Goal: Check status

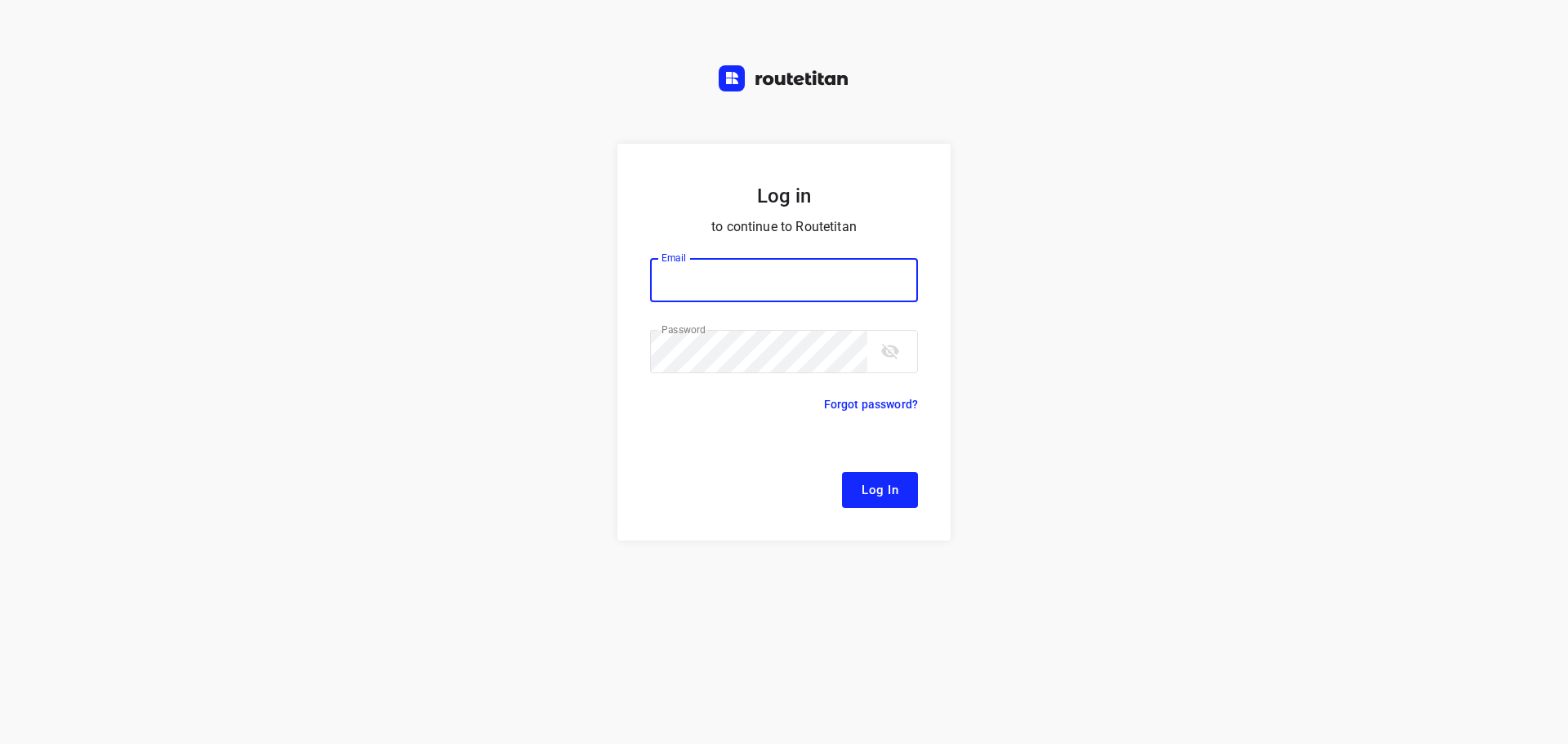
type input "[EMAIL_ADDRESS][DOMAIN_NAME]"
click at [867, 484] on span "Log In" at bounding box center [879, 490] width 37 height 21
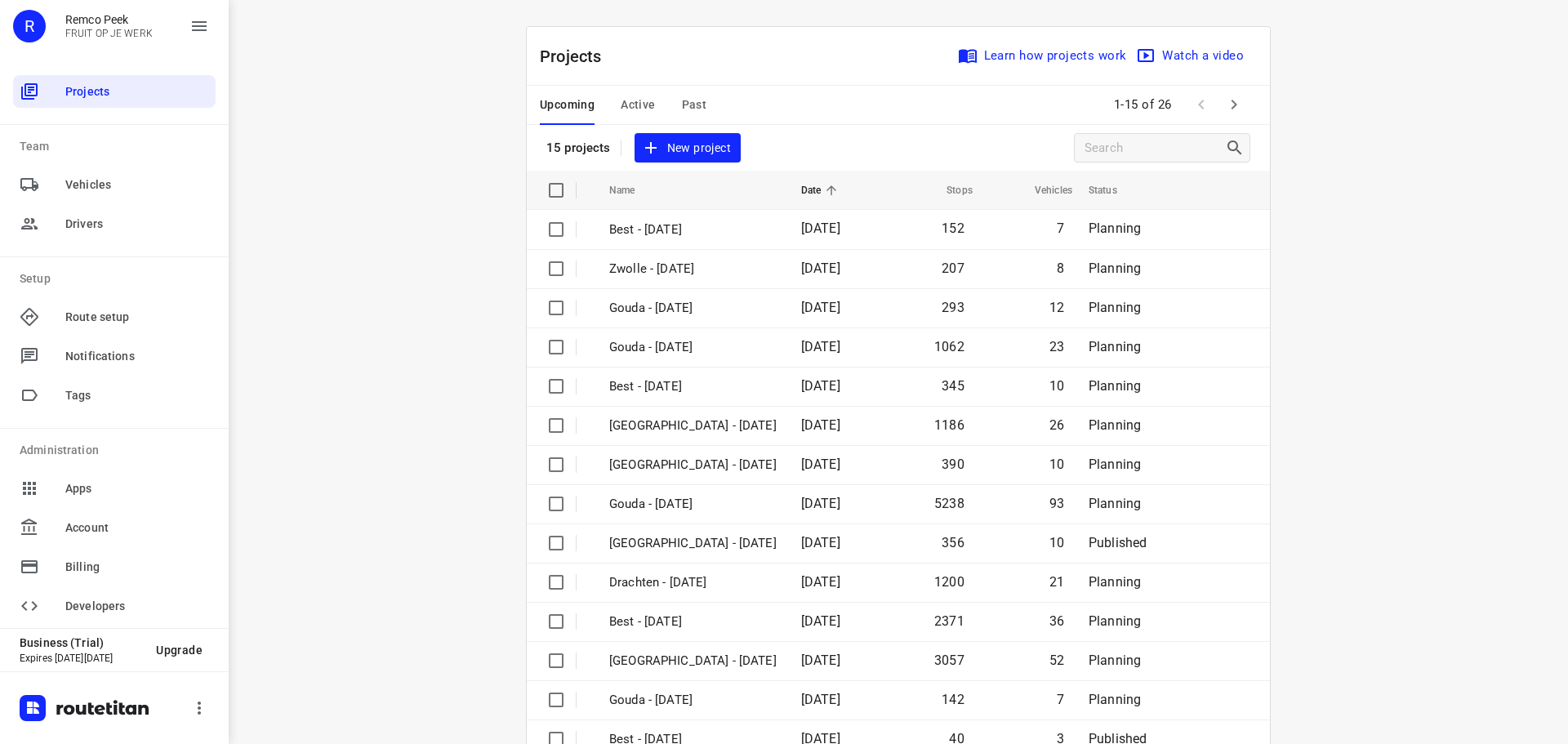
click at [634, 100] on span "Active" at bounding box center [638, 104] width 34 height 21
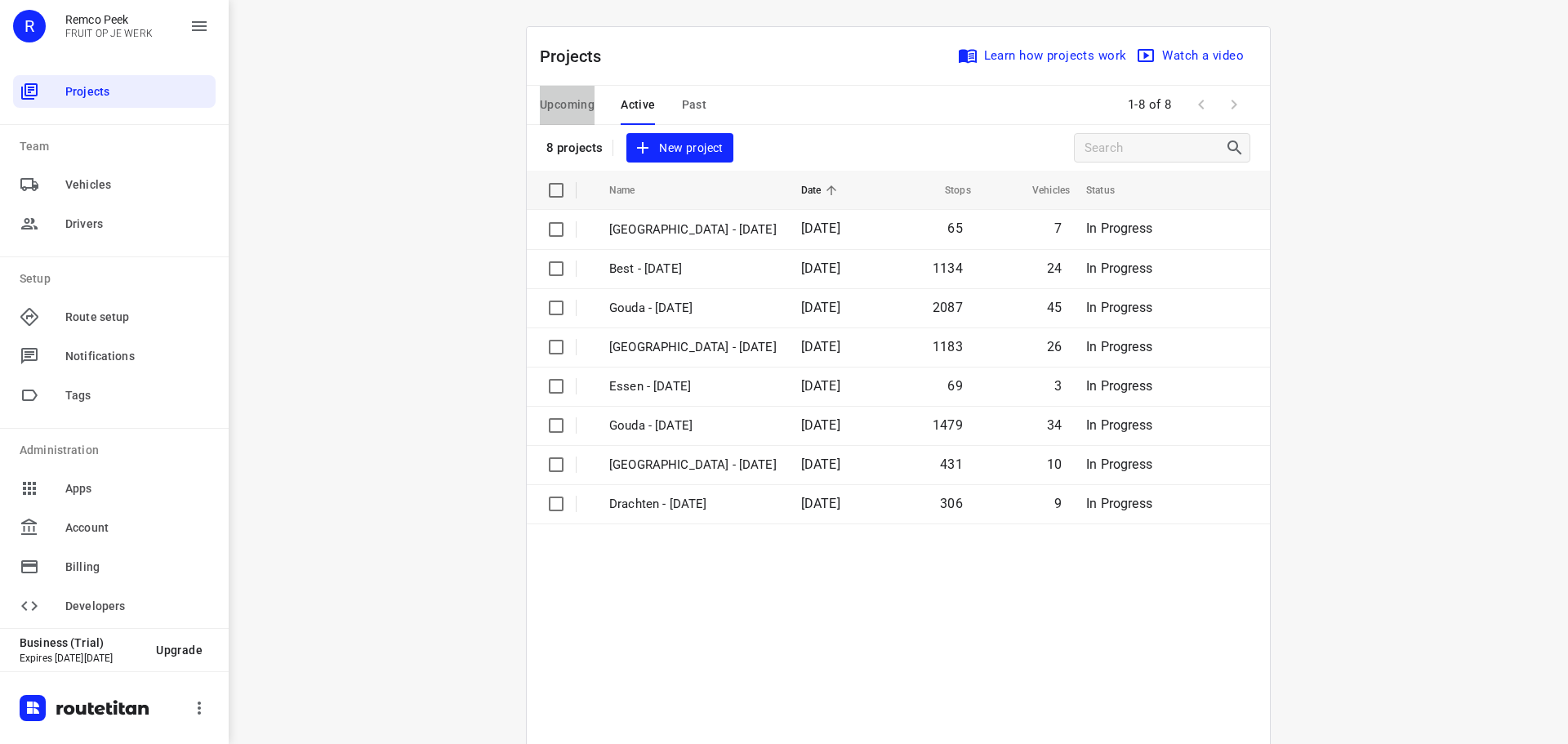
click at [587, 102] on span "Upcoming" at bounding box center [566, 104] width 54 height 21
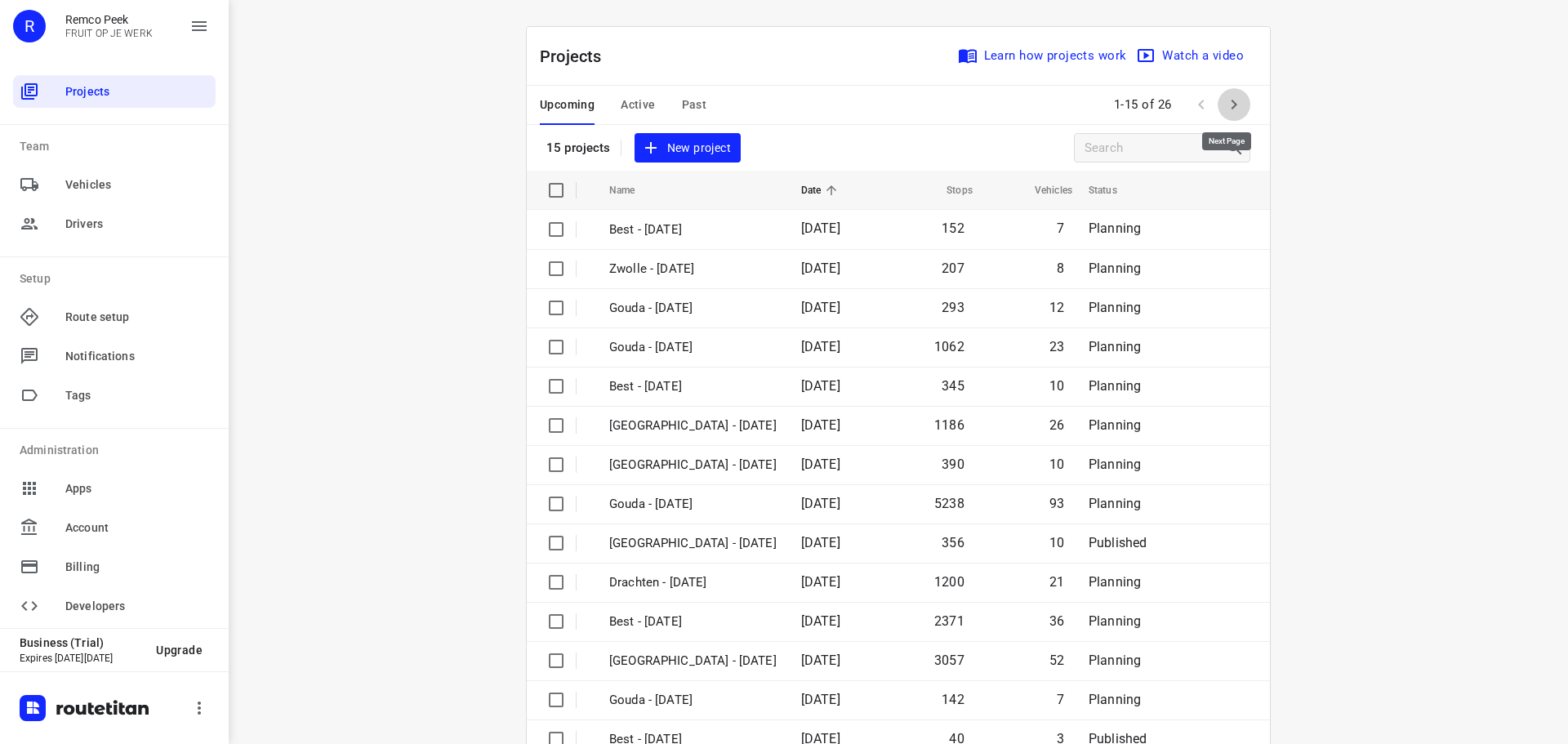
click at [1224, 102] on icon "button" at bounding box center [1234, 104] width 20 height 20
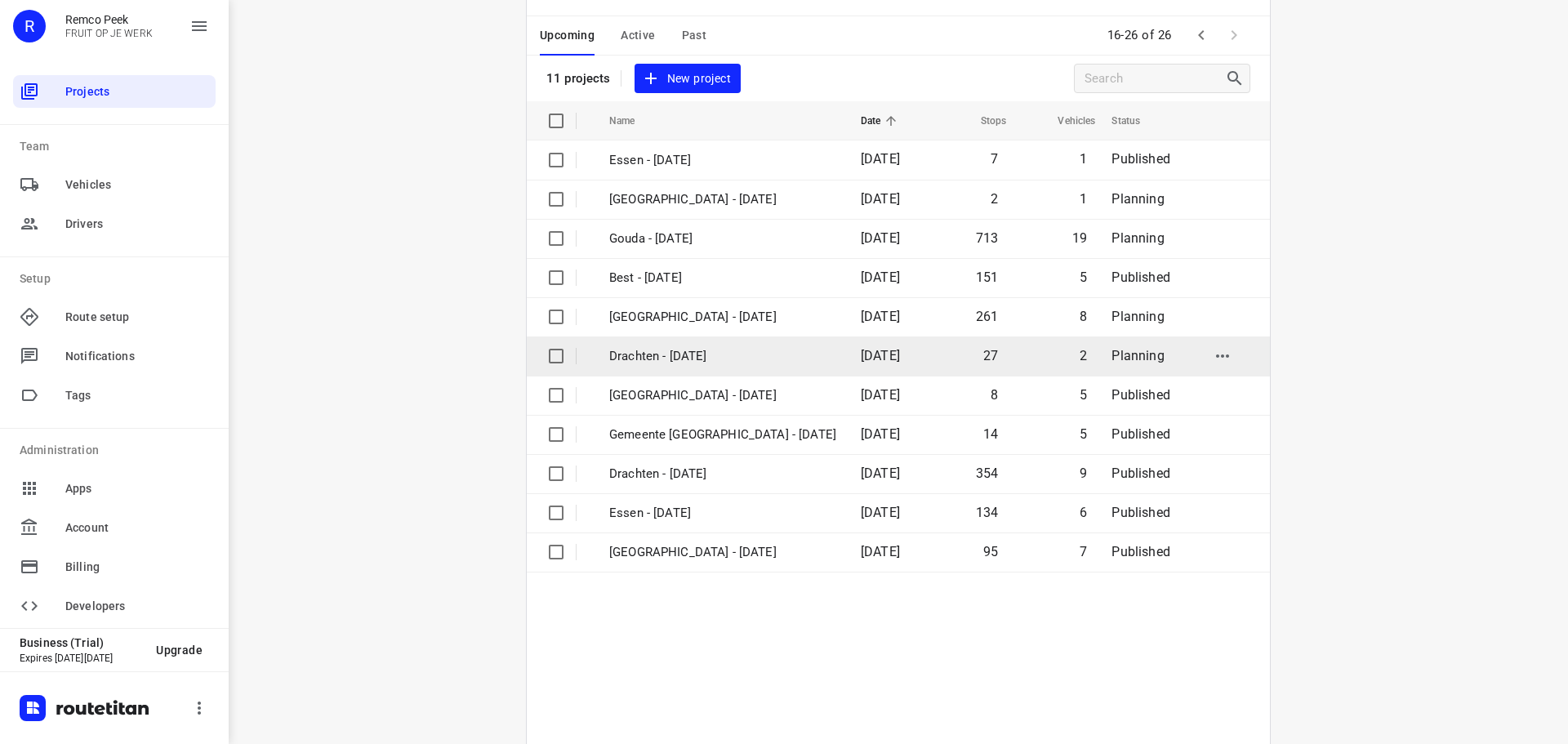
scroll to position [120, 0]
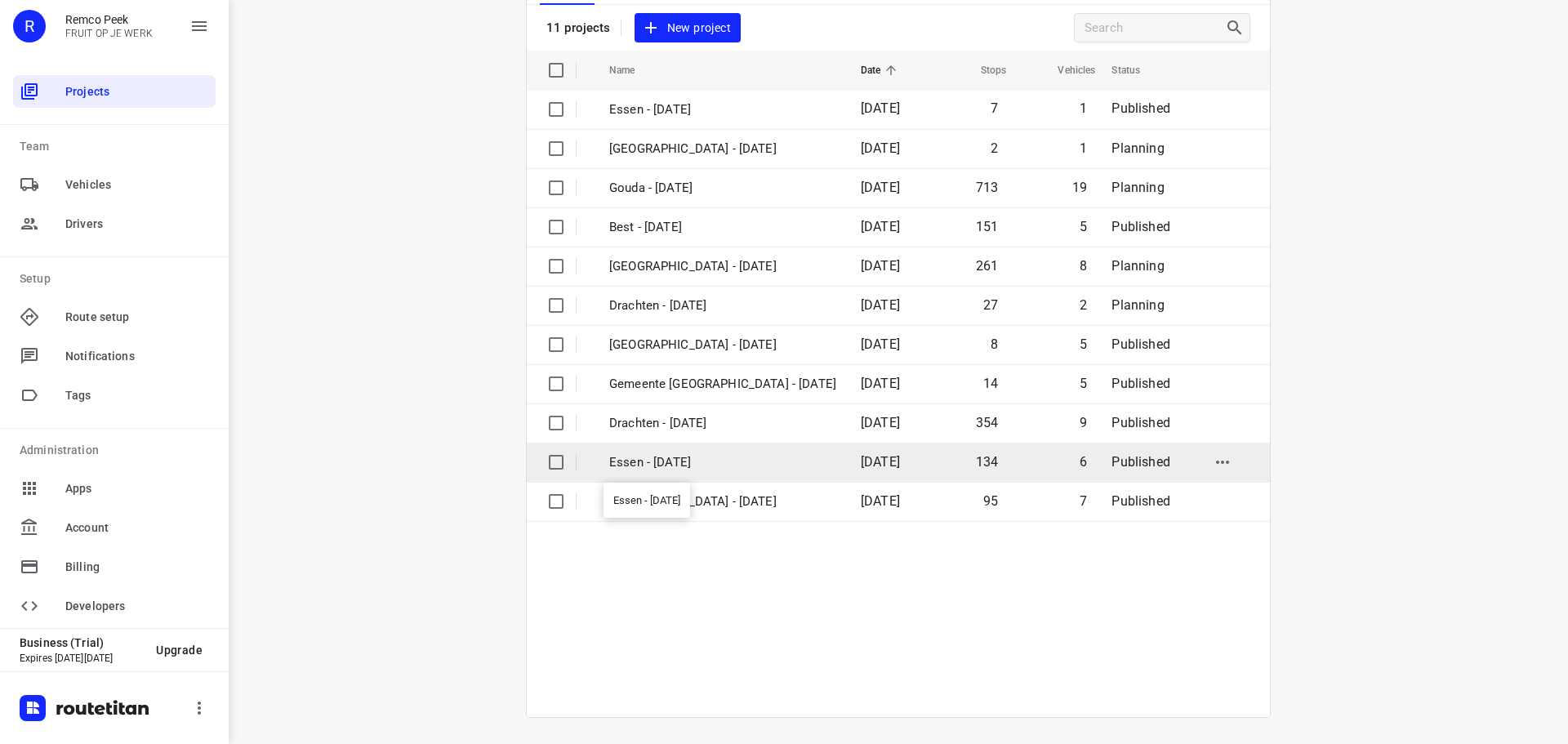
click at [642, 454] on p "Essen - [DATE]" at bounding box center [722, 462] width 227 height 19
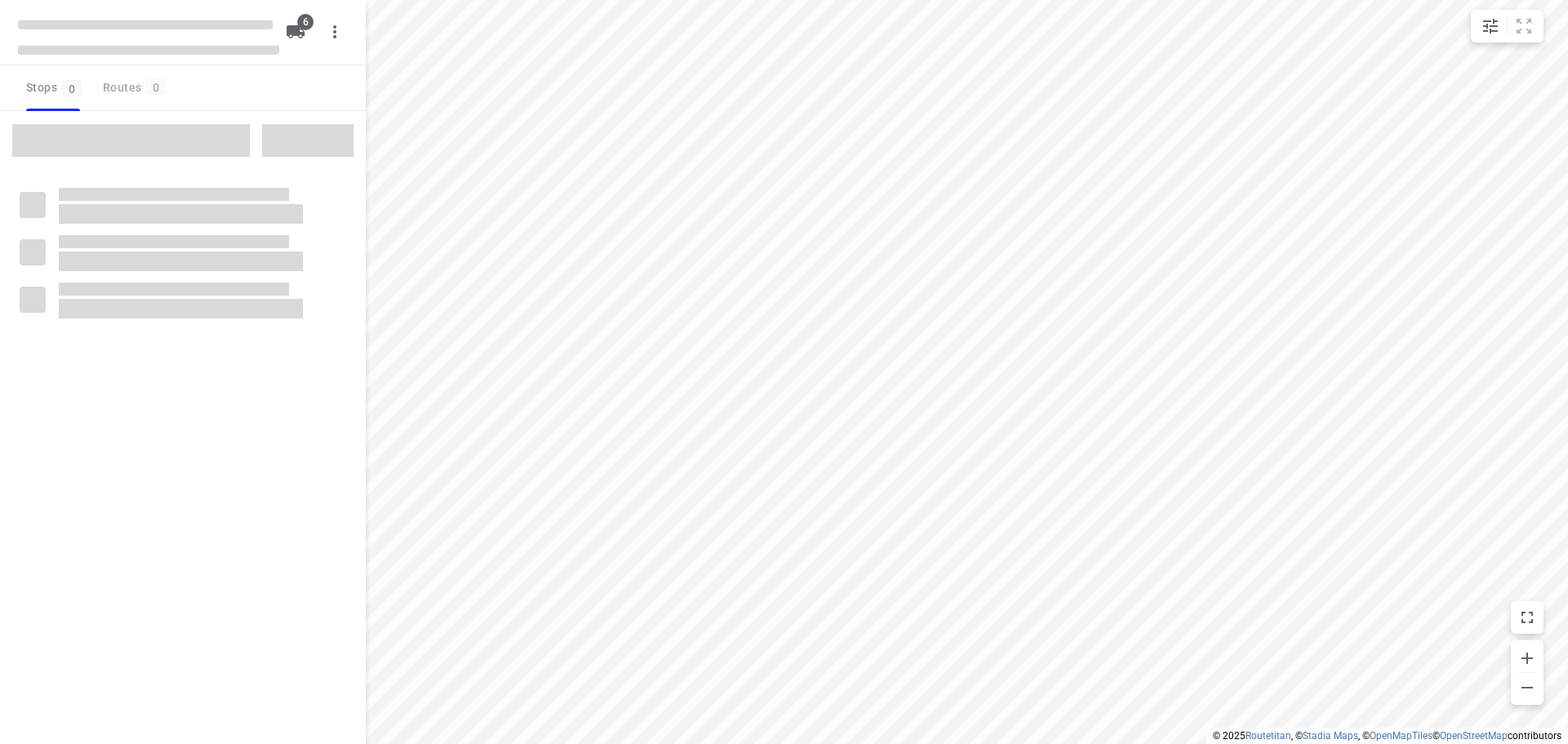
checkbox input "true"
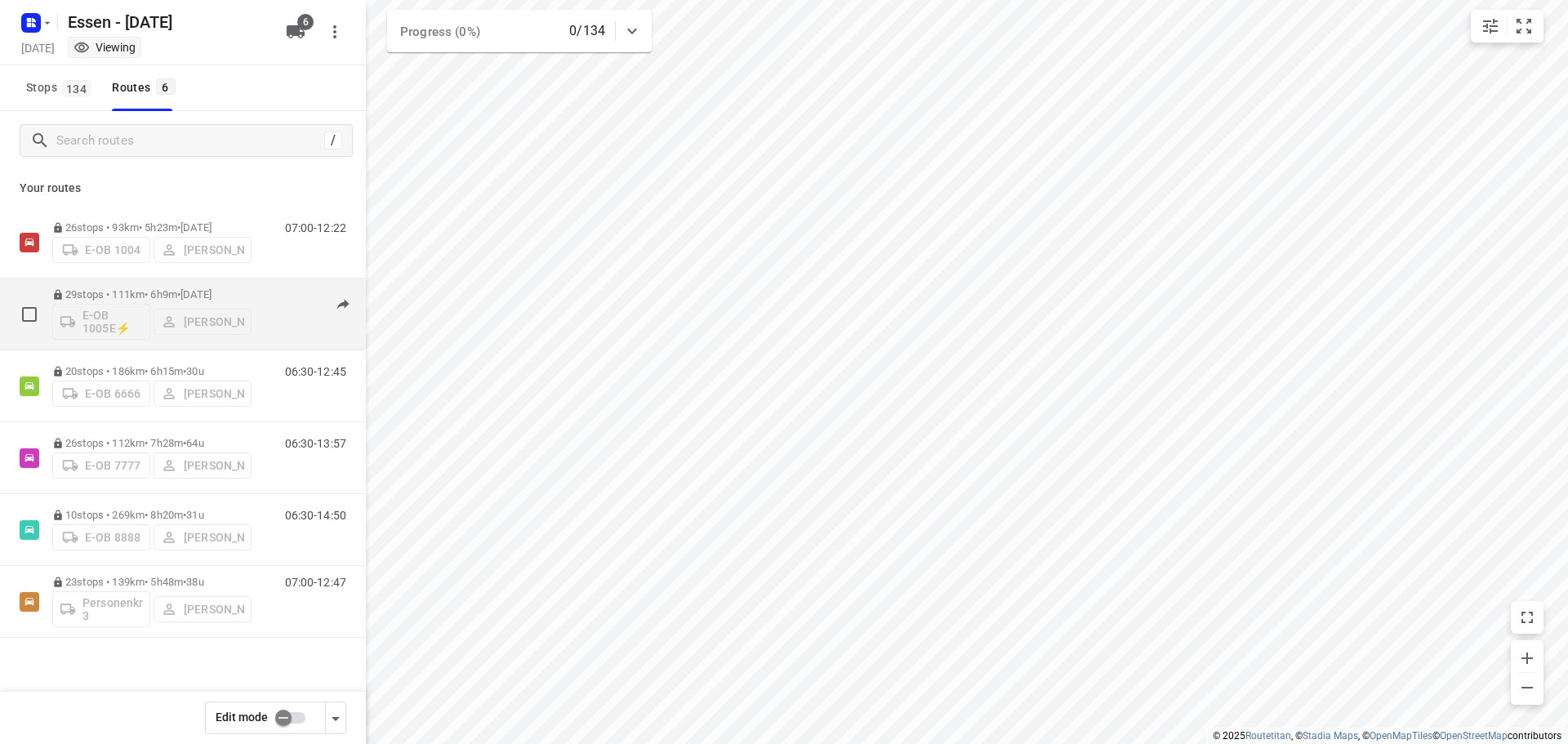
click at [168, 293] on p "29 stops • 111km • 6h9m • [DATE]" at bounding box center [152, 294] width 199 height 12
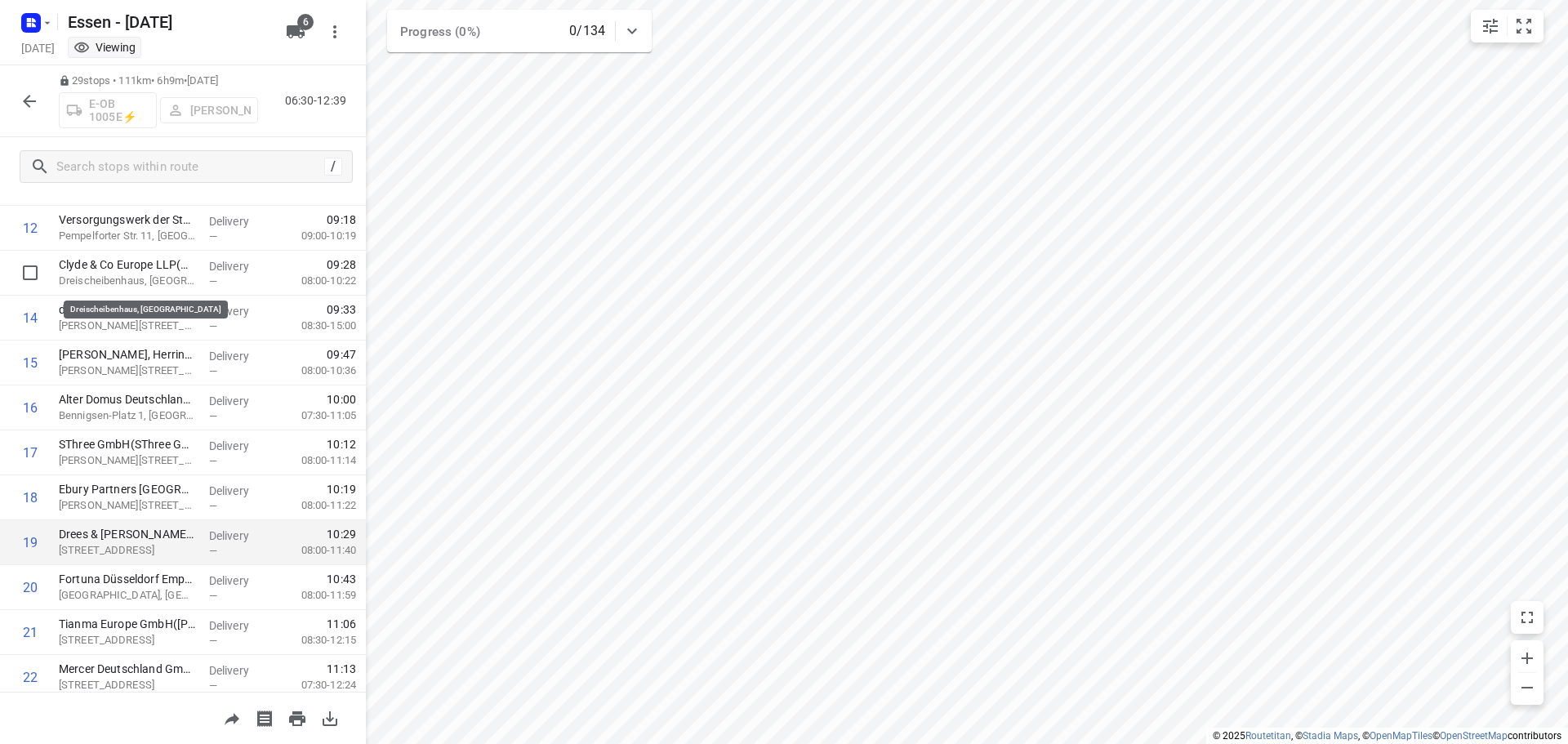
scroll to position [525, 0]
